Goal: Task Accomplishment & Management: Use online tool/utility

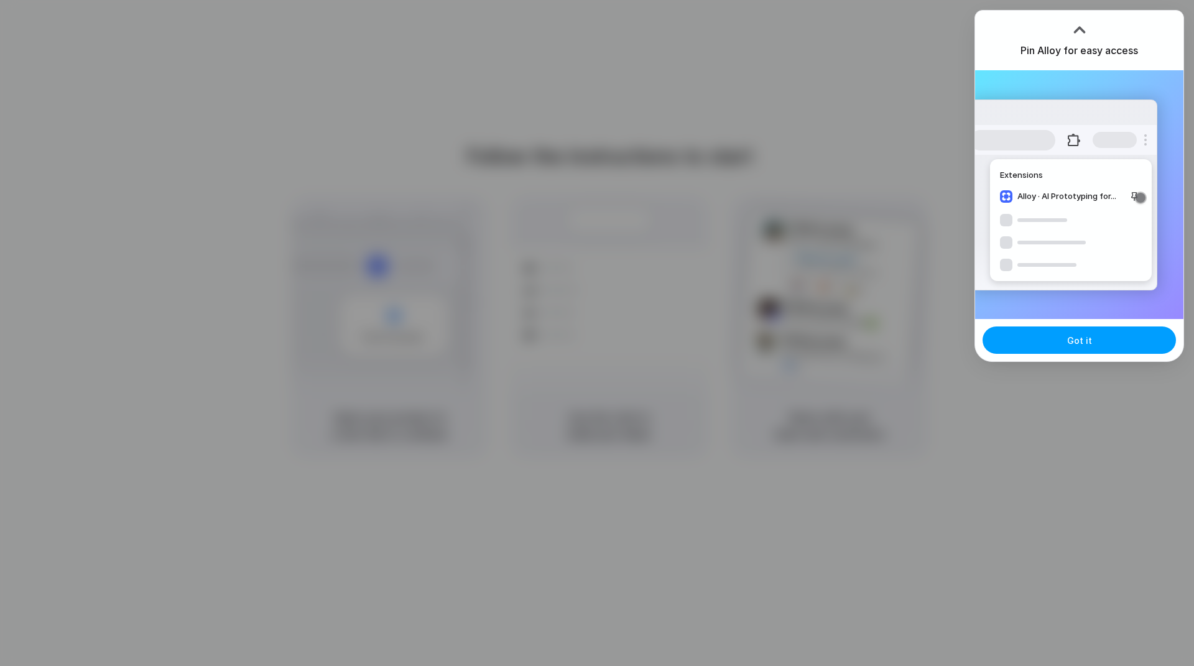
click at [1085, 333] on button "Got it" at bounding box center [1079, 339] width 193 height 27
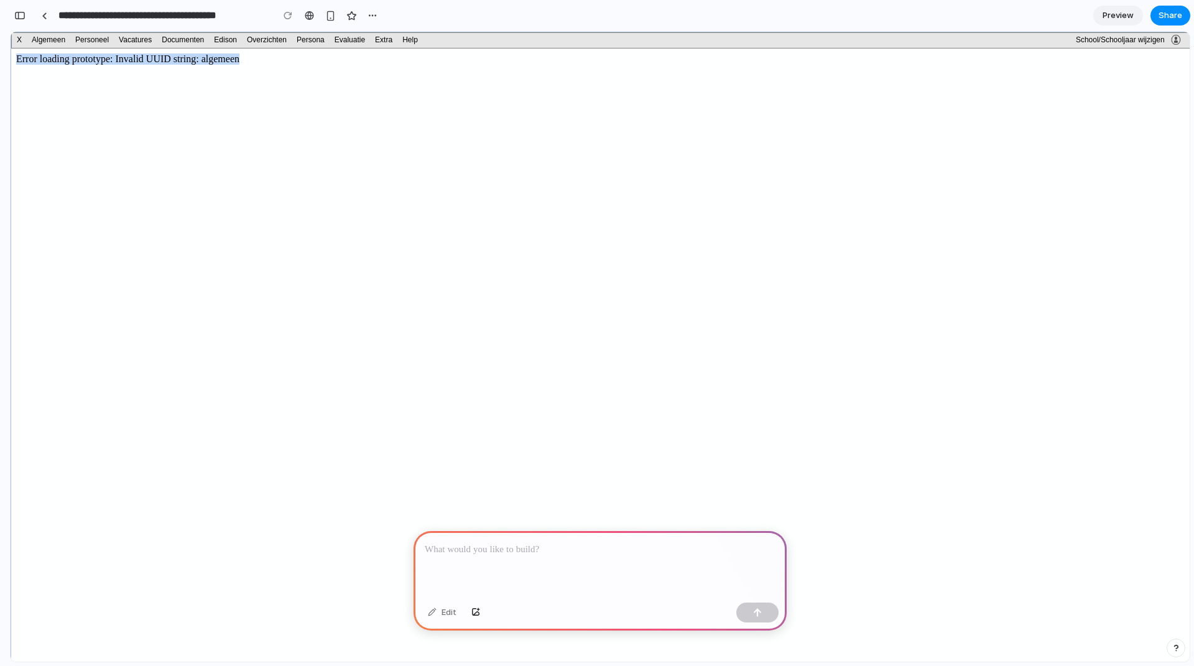
drag, startPoint x: 251, startPoint y: 59, endPoint x: 16, endPoint y: 58, distance: 235.1
click at [16, 58] on html "Error loading prototype: Invalid UUID string: algemeen" at bounding box center [607, 373] width 1193 height 648
click at [1027, 469] on body "Error loading prototype: Invalid UUID string: algemeen" at bounding box center [607, 372] width 1183 height 638
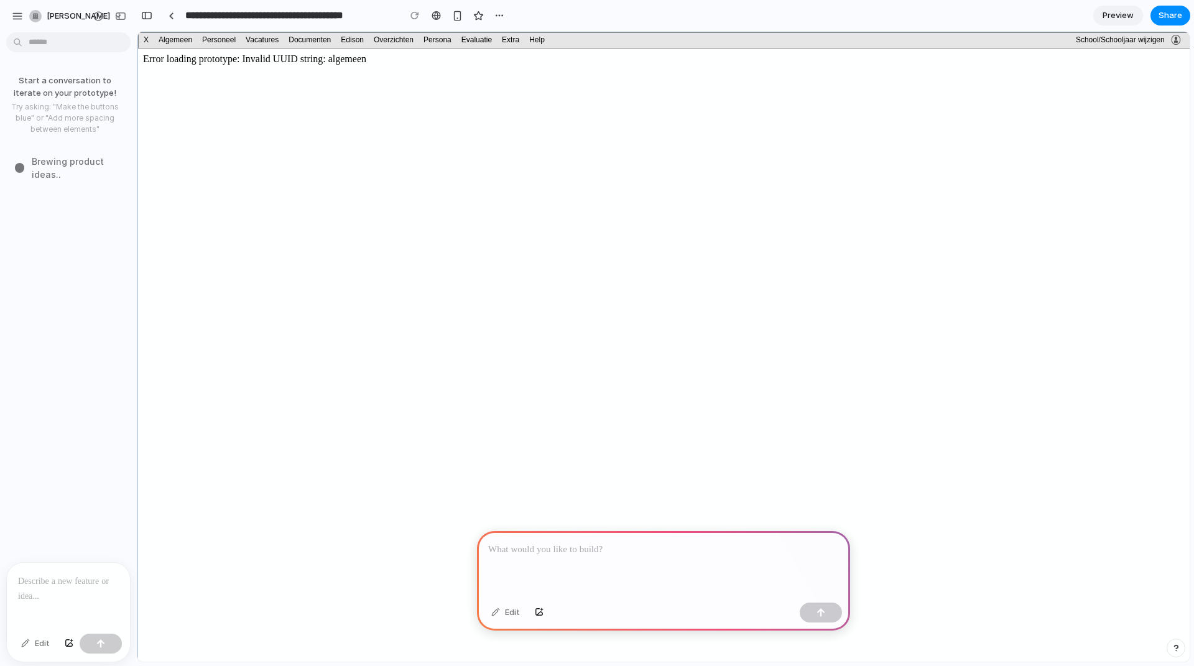
click at [52, 586] on div at bounding box center [68, 596] width 123 height 66
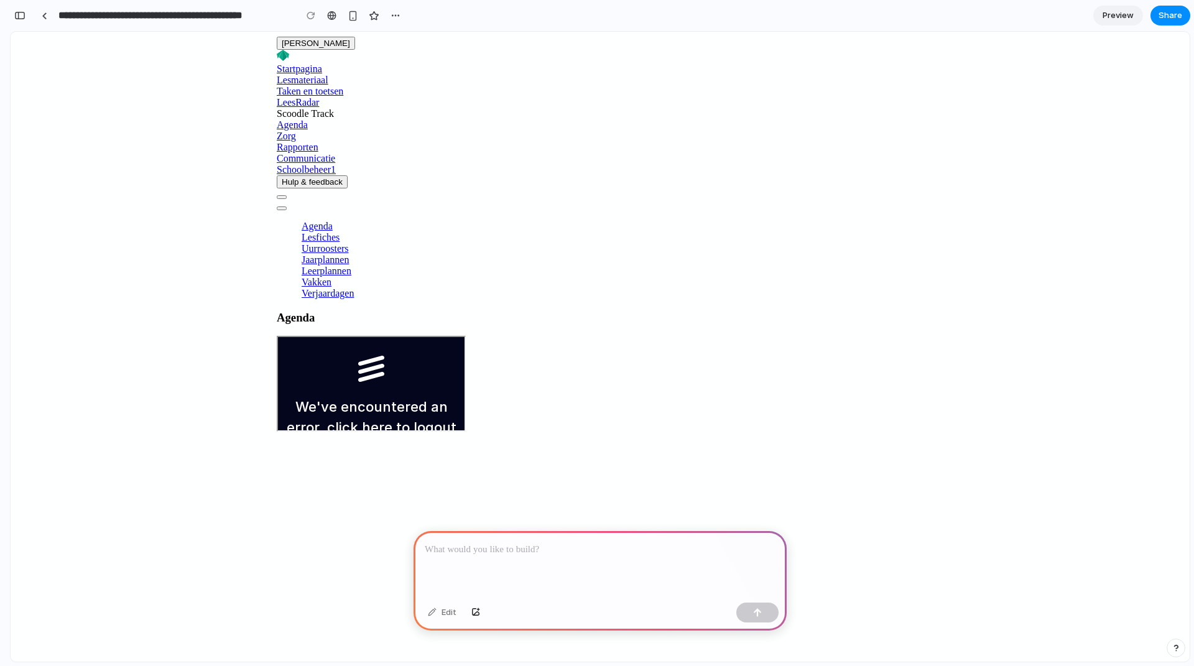
click at [391, 434] on link "here" at bounding box center [376, 426] width 30 height 16
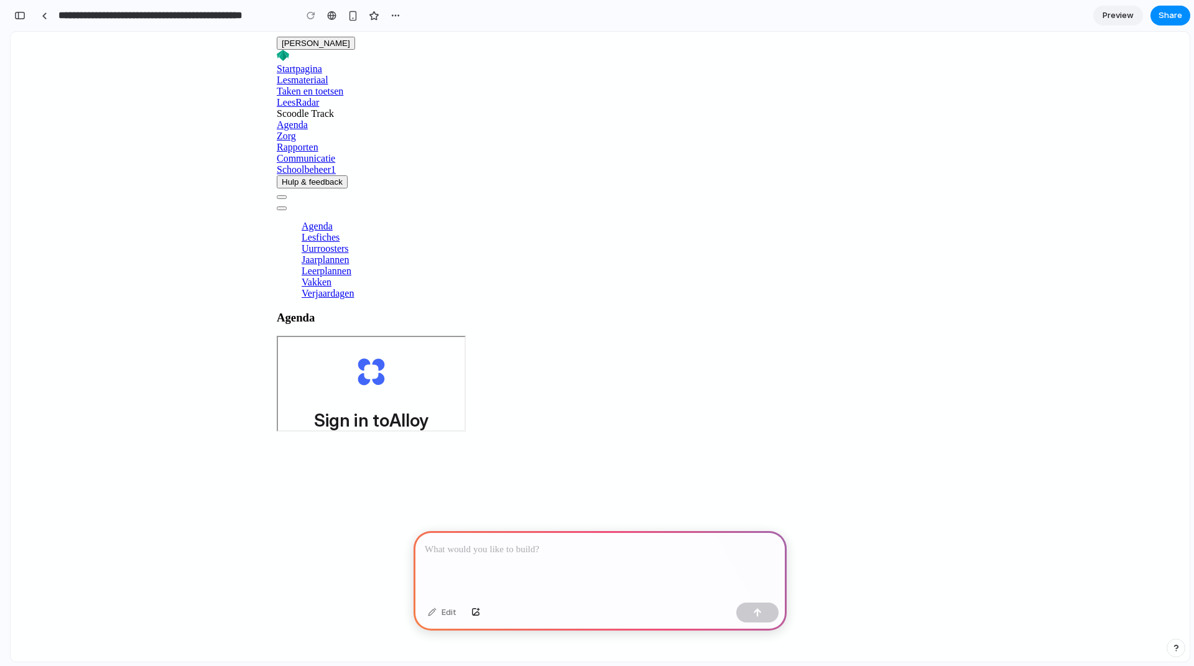
click at [426, 473] on span "Continue with Google" at bounding box center [378, 466] width 96 height 13
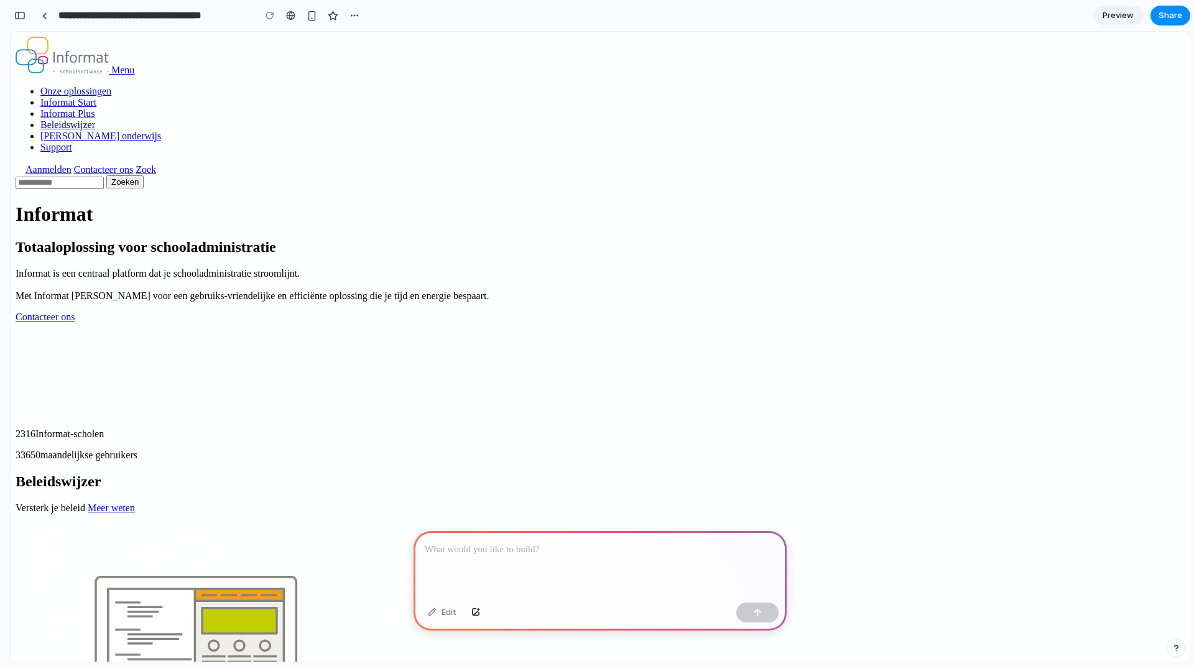
click at [519, 547] on p at bounding box center [600, 549] width 351 height 15
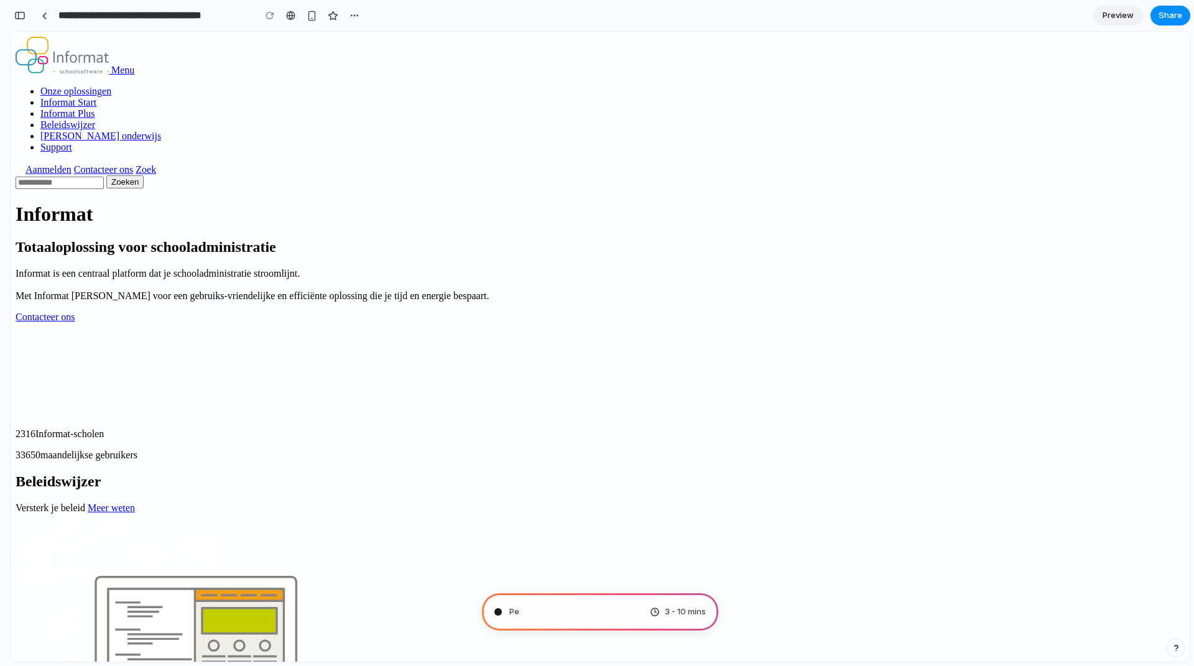
type input "**********"
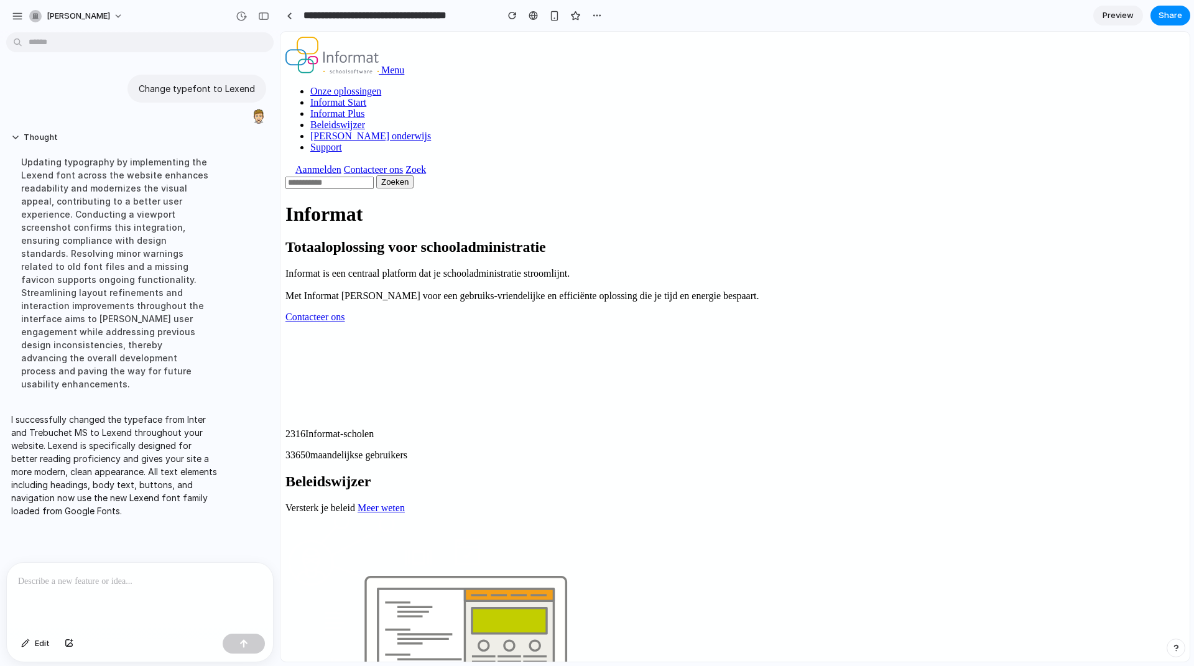
click at [90, 576] on p at bounding box center [140, 581] width 244 height 15
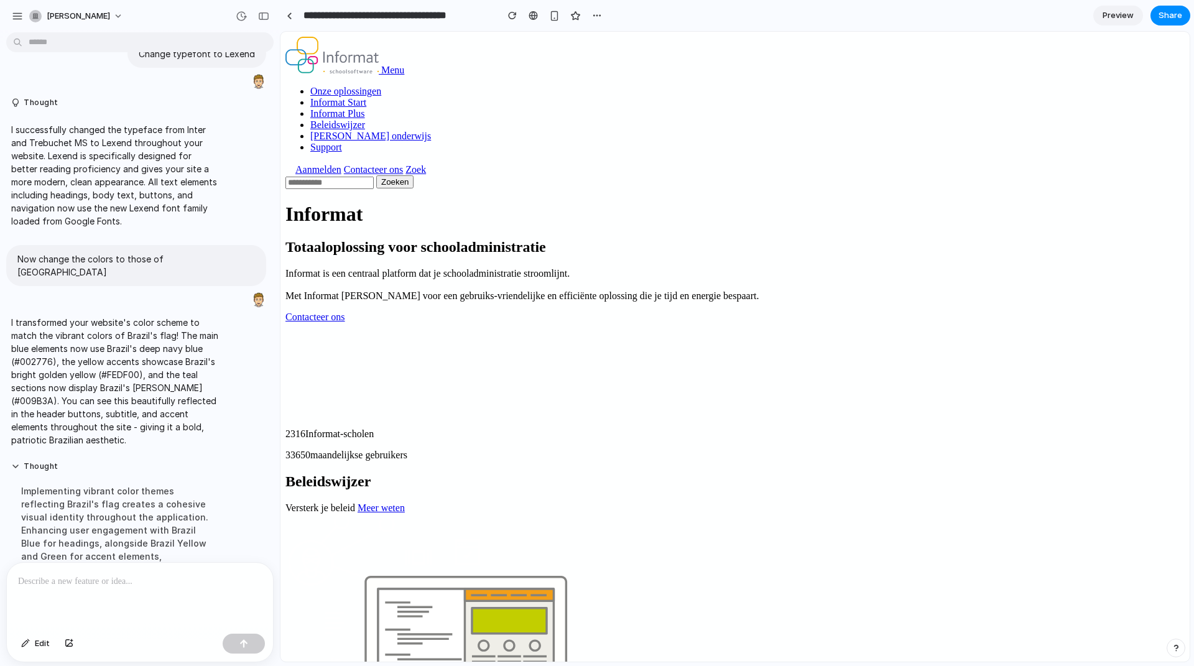
scroll to position [178, 0]
